Goal: Information Seeking & Learning: Find specific fact

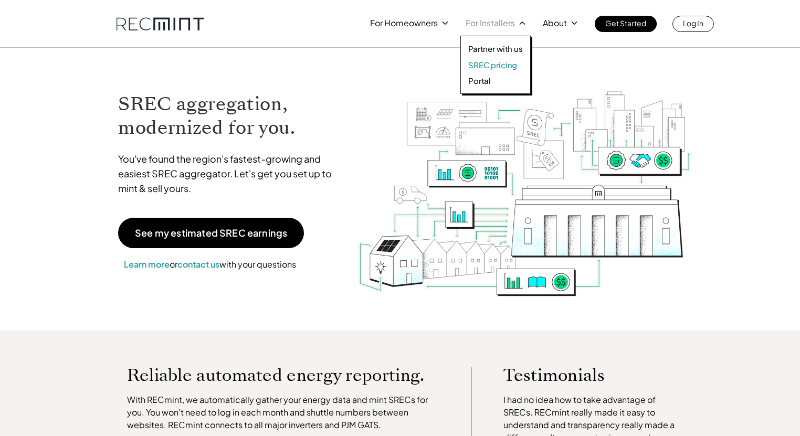
click at [505, 64] on p "SREC pricing" at bounding box center [492, 65] width 49 height 10
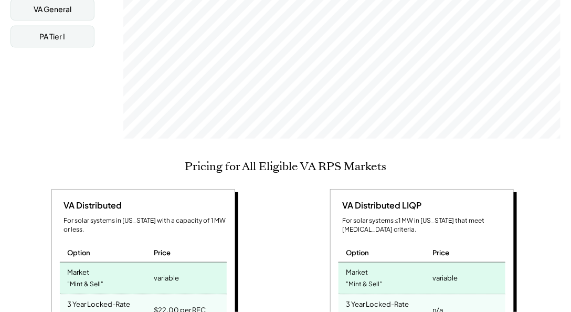
scroll to position [480, 0]
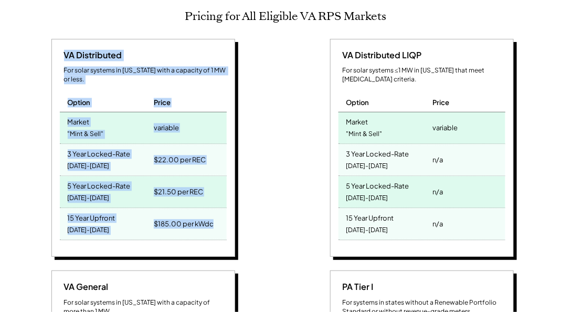
drag, startPoint x: 234, startPoint y: 217, endPoint x: 51, endPoint y: 31, distance: 260.2
click at [51, 39] on div "VA Distributed For solar systems in Virginia with a capacity of 1 MW or less. O…" at bounding box center [143, 148] width 184 height 218
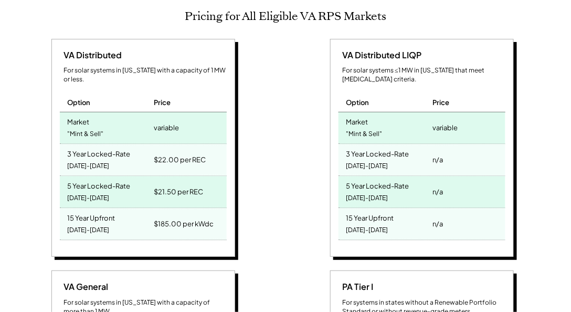
click at [295, 175] on div "VA Distributed LIQP For solar systems ≤1 MW in Virginia that meet low-income cr…" at bounding box center [423, 150] width 268 height 222
drag, startPoint x: 225, startPoint y: 206, endPoint x: 70, endPoint y: 194, distance: 154.8
click at [66, 208] on div "15 Year Upfront 2025-2039 $185.00 per kWdc" at bounding box center [143, 224] width 167 height 32
click at [287, 159] on div "VA Distributed For solar systems in Virginia with a capacity of 1 MW or less. O…" at bounding box center [283, 265] width 547 height 453
drag, startPoint x: 68, startPoint y: 168, endPoint x: 208, endPoint y: 181, distance: 140.8
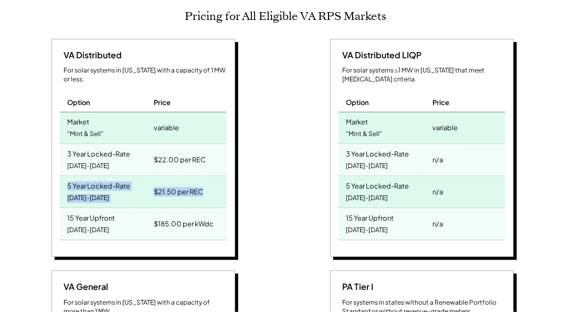
click at [208, 181] on div "5 Year Locked-Rate 2025-2029 $21.50 per REC" at bounding box center [143, 192] width 167 height 32
click at [208, 181] on div "$21.50 per REC" at bounding box center [188, 191] width 75 height 31
drag, startPoint x: 202, startPoint y: 164, endPoint x: 204, endPoint y: 170, distance: 6.0
click at [202, 176] on div "$21.50 per REC" at bounding box center [188, 191] width 75 height 31
drag, startPoint x: 208, startPoint y: 174, endPoint x: 61, endPoint y: 169, distance: 147.1
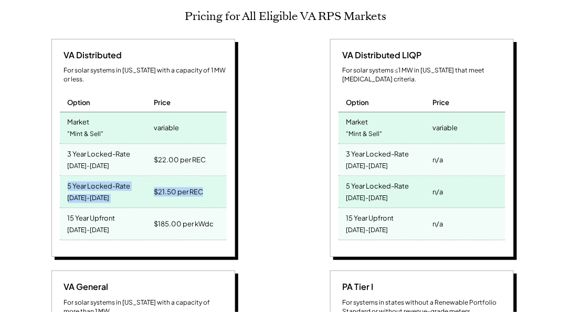
click at [61, 176] on div "5 Year Locked-Rate 2025-2029 $21.50 per REC" at bounding box center [143, 192] width 167 height 32
click at [143, 176] on div "5 Year Locked-Rate 2025-2029" at bounding box center [106, 191] width 92 height 31
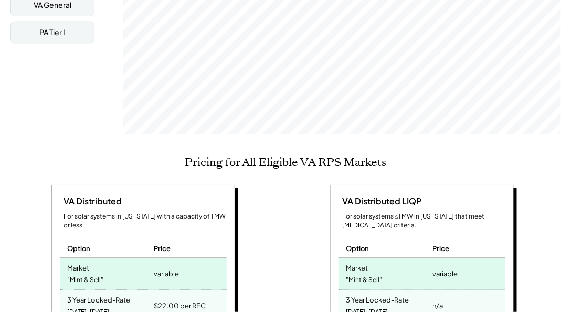
scroll to position [270, 0]
